Goal: Task Accomplishment & Management: Manage account settings

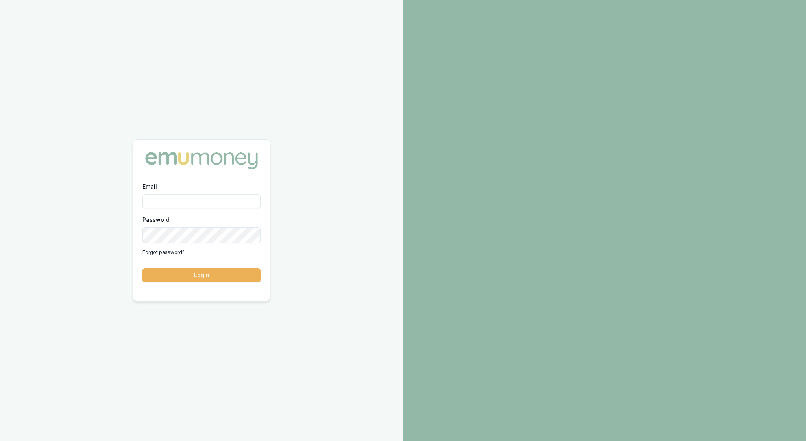
type input "rachael.connors@emumoney.com.au"
click at [210, 271] on button "Login" at bounding box center [201, 275] width 118 height 14
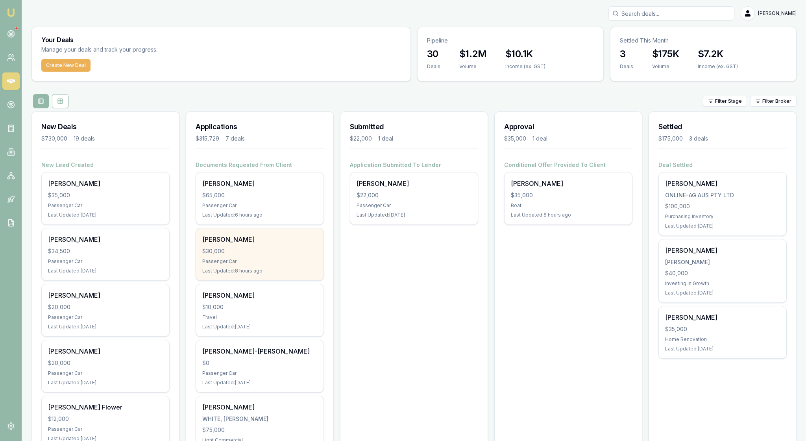
click at [260, 264] on div "Passenger Car" at bounding box center [259, 261] width 115 height 6
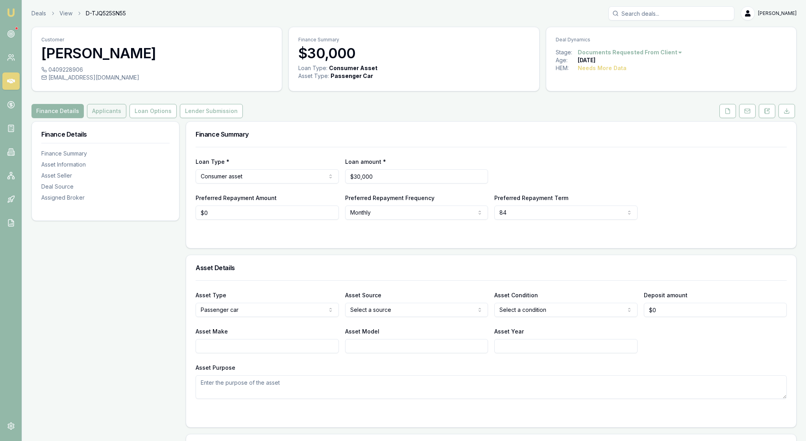
click at [116, 118] on button "Applicants" at bounding box center [106, 111] width 39 height 14
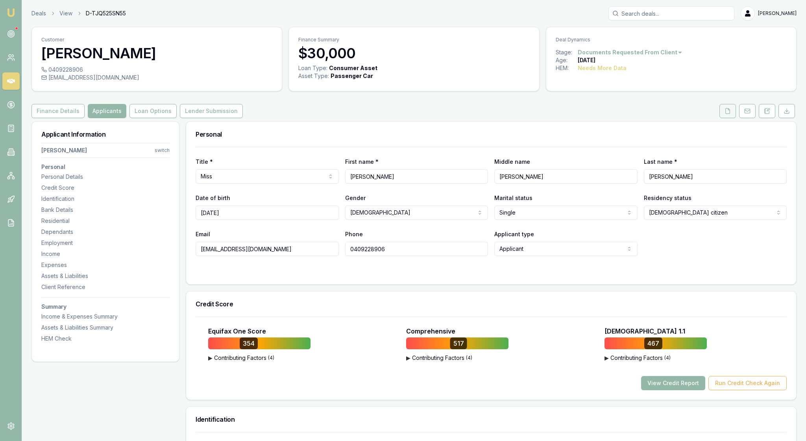
click at [728, 110] on polyline at bounding box center [729, 109] width 2 height 2
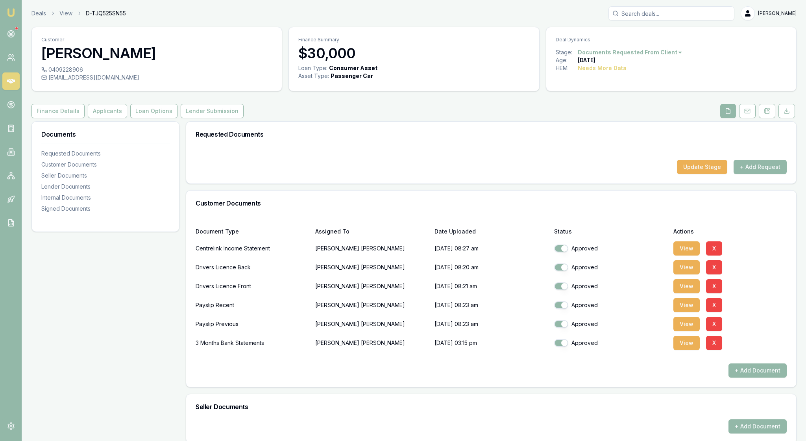
click at [602, 216] on div "Customer Documents" at bounding box center [491, 202] width 610 height 25
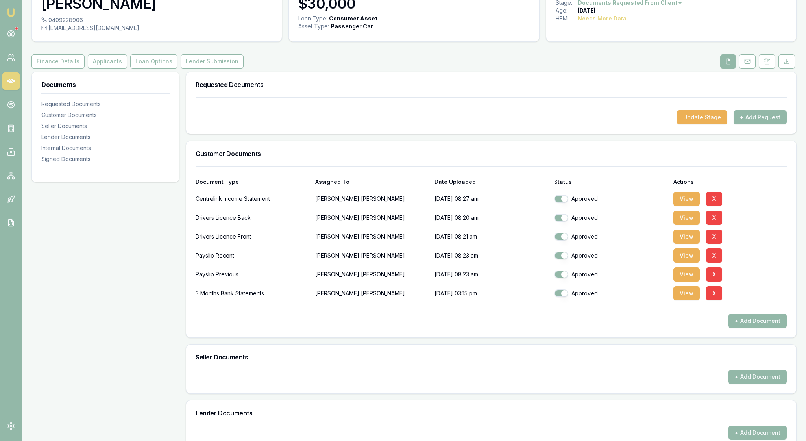
scroll to position [54, 0]
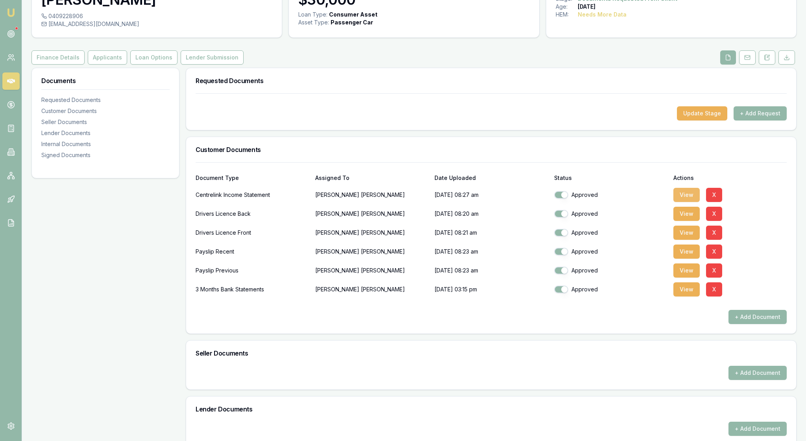
click at [686, 202] on button "View" at bounding box center [686, 195] width 26 height 14
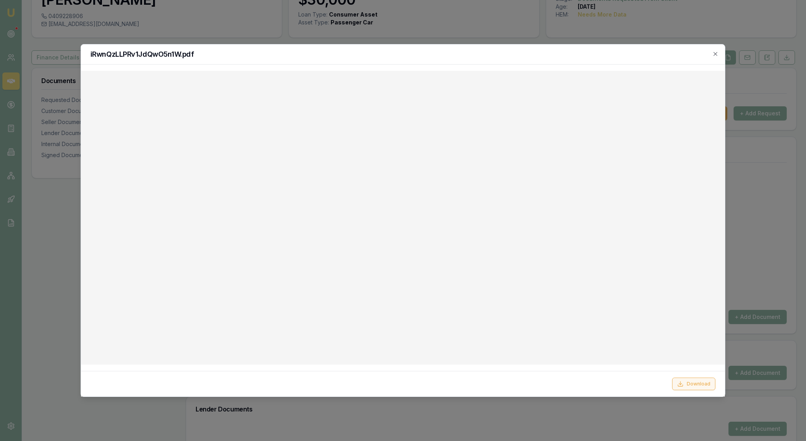
click at [696, 383] on button "Download" at bounding box center [693, 383] width 43 height 13
click at [714, 54] on icon "button" at bounding box center [716, 54] width 4 height 4
